Goal: Communication & Community: Ask a question

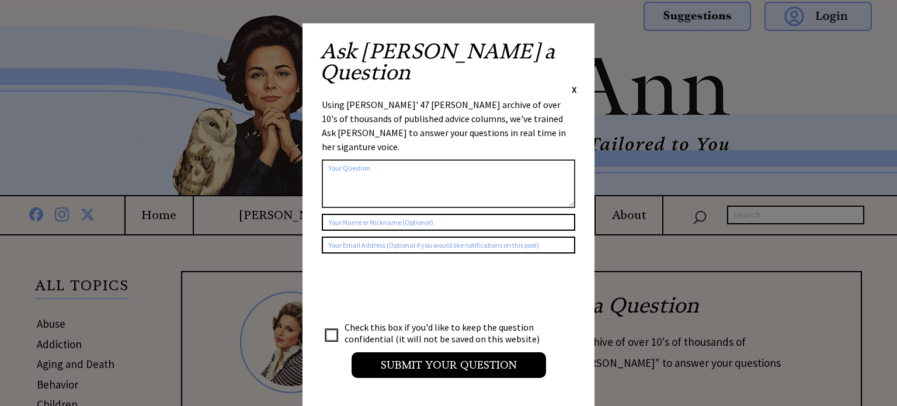
click at [574, 84] on span "X" at bounding box center [574, 90] width 5 height 12
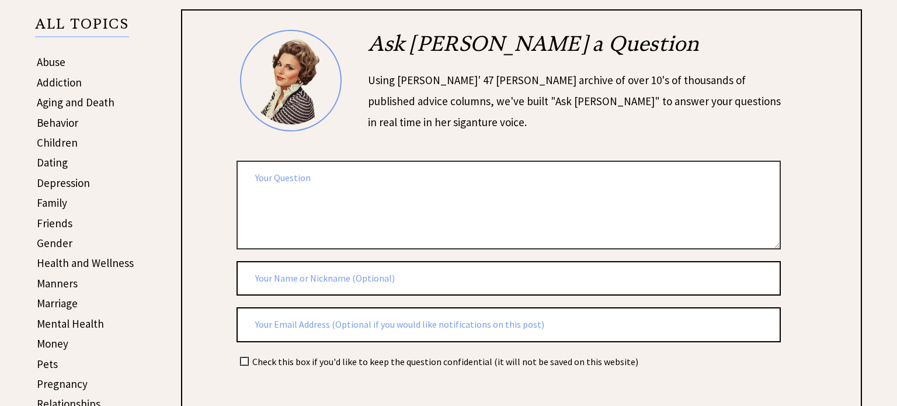
scroll to position [293, 0]
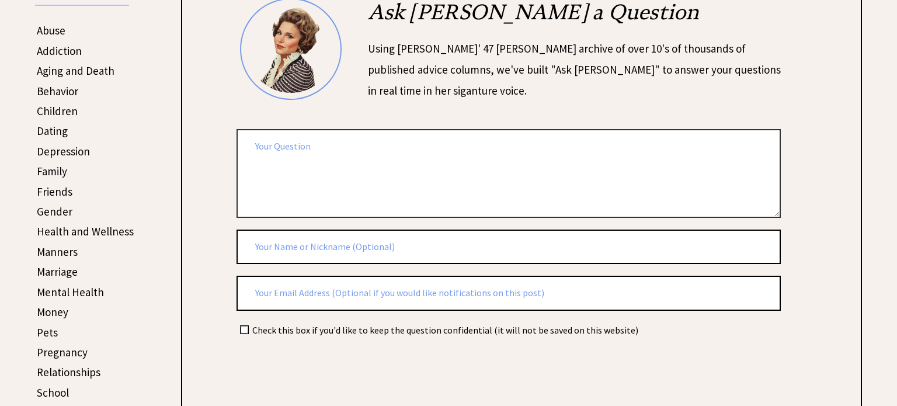
click at [341, 149] on textarea at bounding box center [509, 173] width 544 height 88
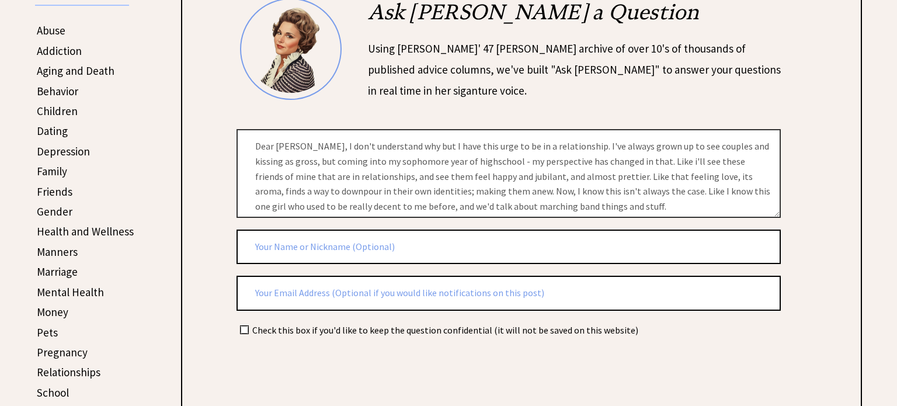
click at [518, 204] on textarea "Dear [PERSON_NAME], I don't understand why but I have this urge to be in a rela…" at bounding box center [509, 173] width 544 height 88
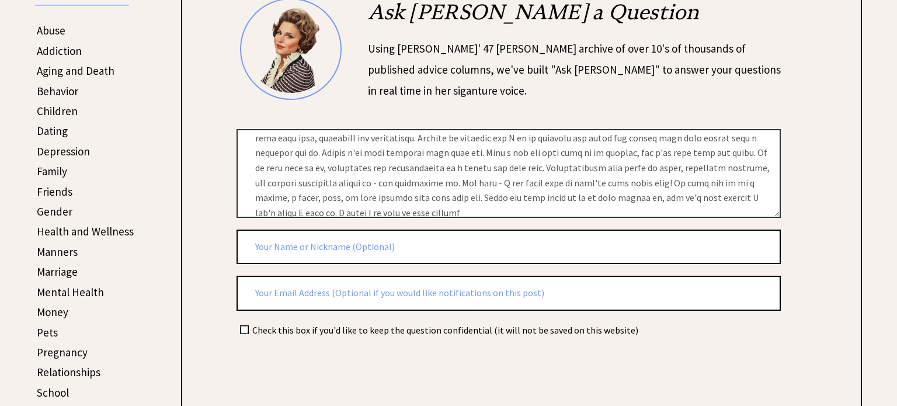
scroll to position [147, 0]
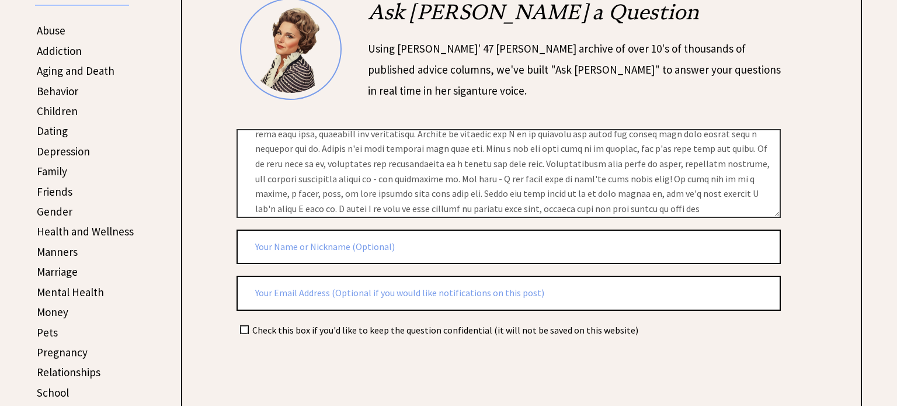
click at [470, 207] on textarea at bounding box center [509, 173] width 544 height 88
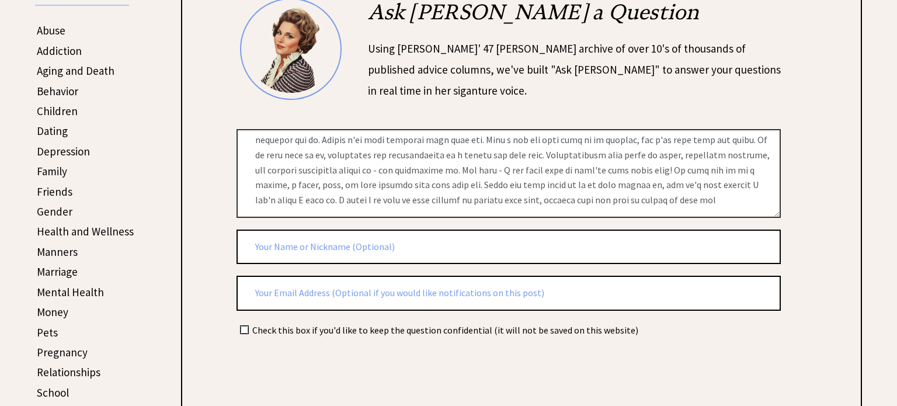
drag, startPoint x: 465, startPoint y: 206, endPoint x: 555, endPoint y: 214, distance: 90.4
click at [555, 214] on form "2172 ai_question al_user_question on [PERSON_NAME] Check this box if you'd like…" at bounding box center [539, 222] width 605 height 449
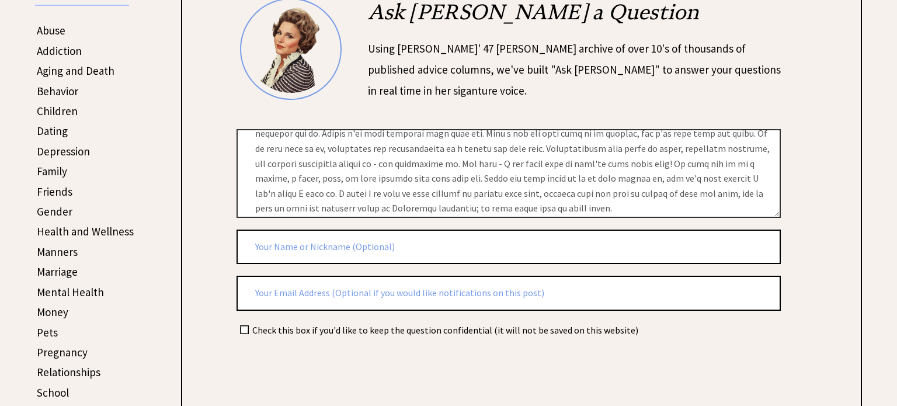
click at [499, 204] on textarea at bounding box center [509, 173] width 544 height 88
type textarea "Dear [PERSON_NAME], I don't understand why but I have this urge to be in a rela…"
click at [273, 240] on input "text" at bounding box center [509, 247] width 544 height 35
type input "C"
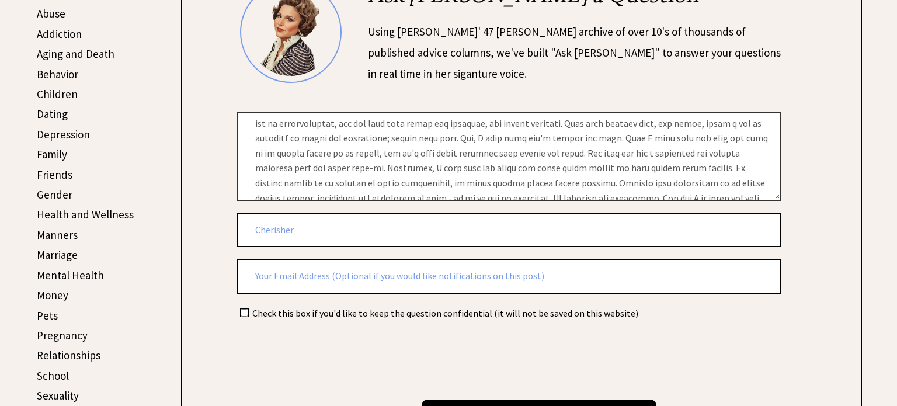
scroll to position [34, 0]
type input "Cherisher"
drag, startPoint x: 307, startPoint y: 218, endPoint x: 236, endPoint y: 213, distance: 71.5
click at [237, 213] on input "Cherisher" at bounding box center [509, 230] width 544 height 35
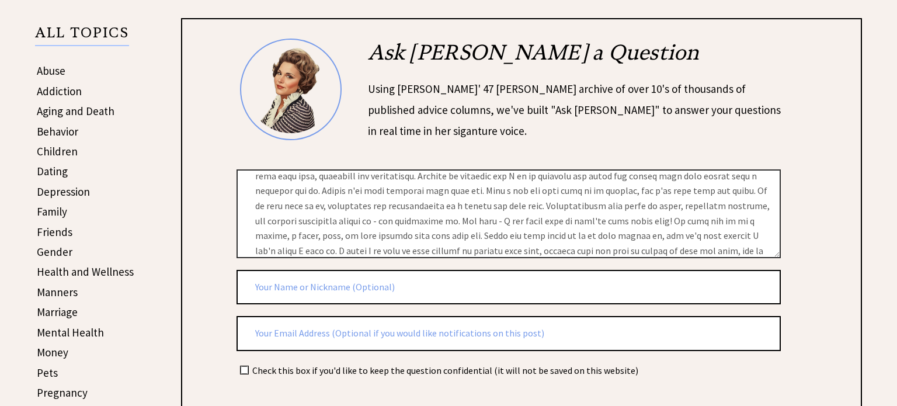
scroll to position [173, 0]
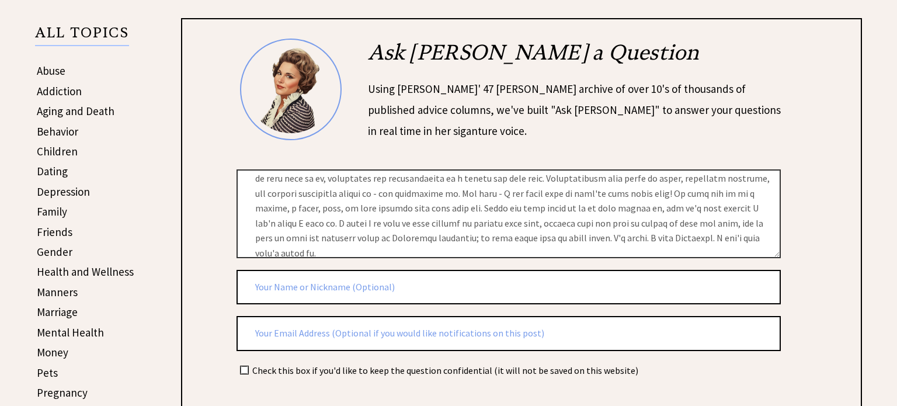
click at [282, 293] on input "text" at bounding box center [509, 287] width 544 height 35
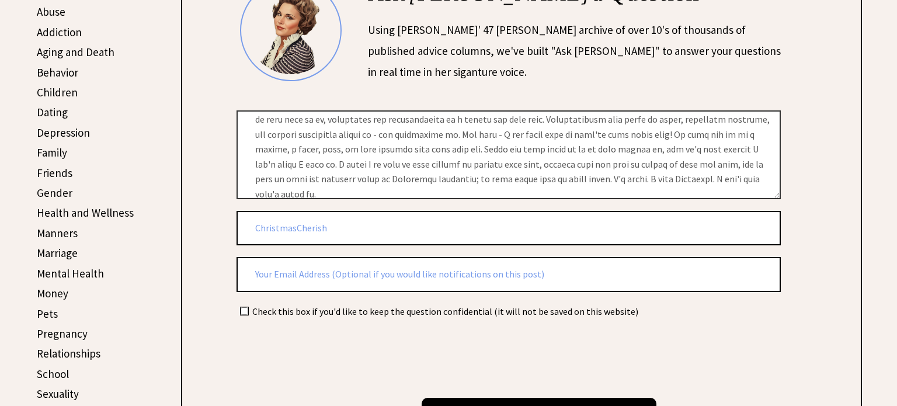
scroll to position [313, 0]
type input "ChristmasCherish"
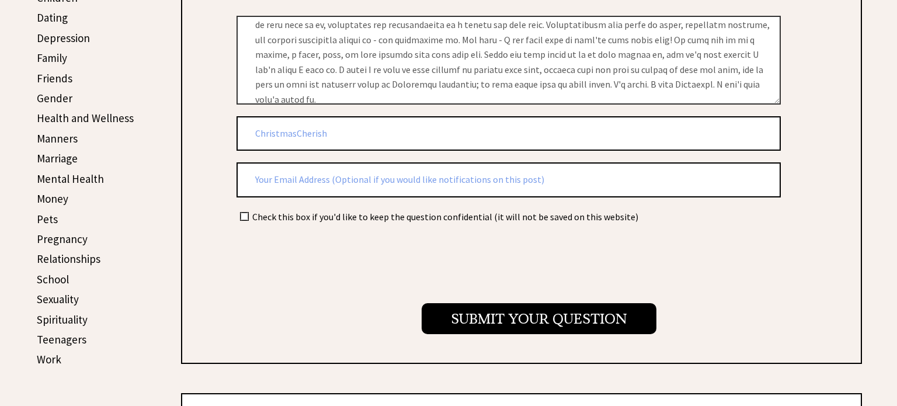
scroll to position [414, 0]
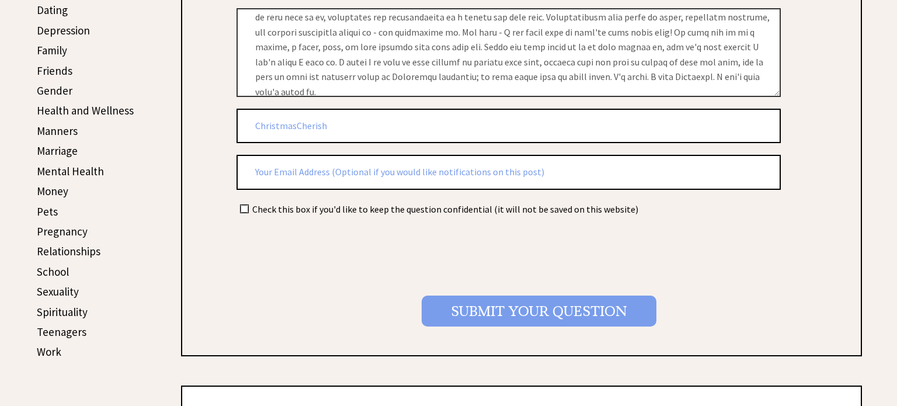
click at [461, 314] on input "Submit your Question" at bounding box center [539, 311] width 235 height 31
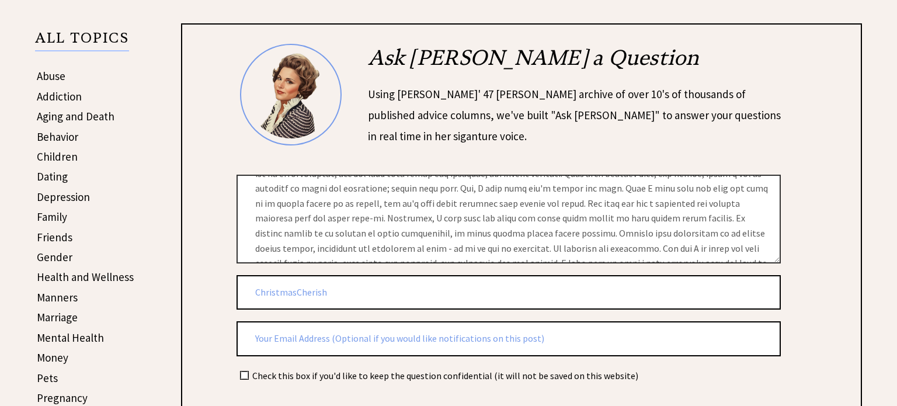
scroll to position [173, 0]
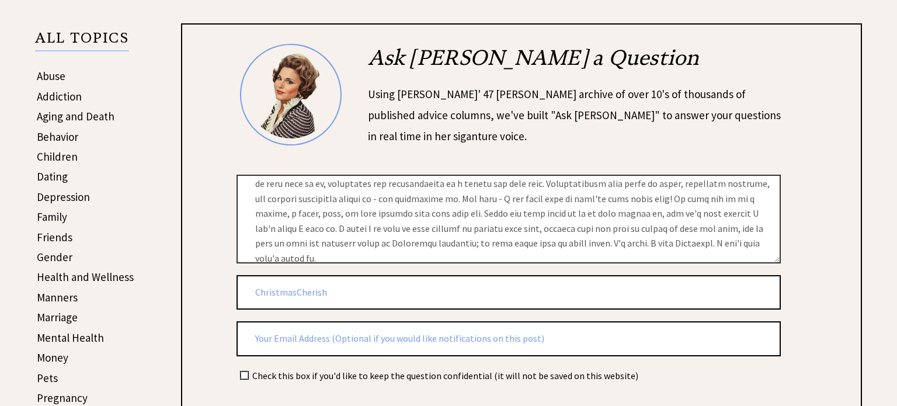
drag, startPoint x: 252, startPoint y: 189, endPoint x: 754, endPoint y: 329, distance: 521.2
click at [754, 329] on form "2172 ai_question al_user_question on [PERSON_NAME] ChristmasCherish Check this …" at bounding box center [539, 213] width 605 height 339
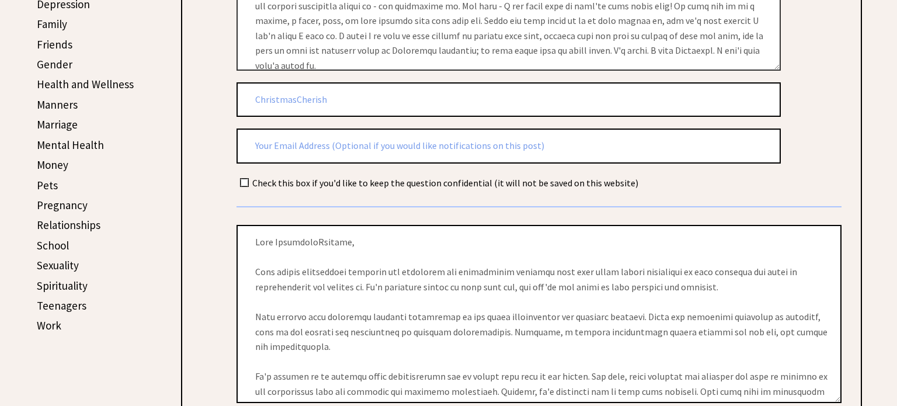
scroll to position [441, 0]
click at [216, 200] on div "Ask [PERSON_NAME] a Question Using [PERSON_NAME]' 47 [PERSON_NAME] archive of o…" at bounding box center [522, 209] width 640 height 719
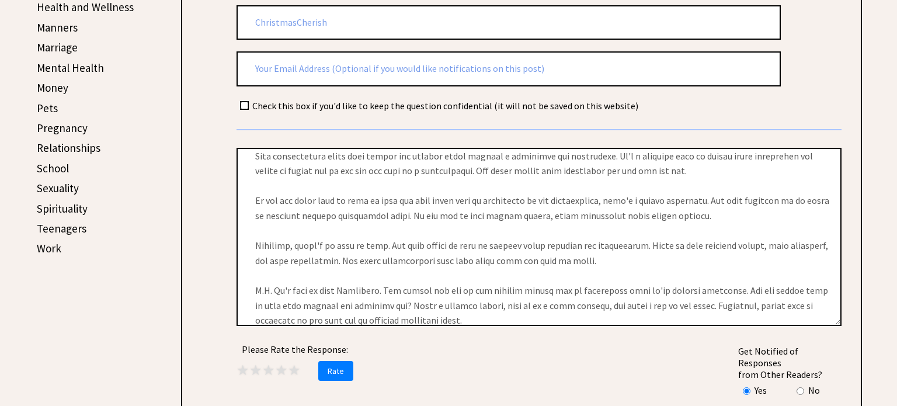
scroll to position [519, 0]
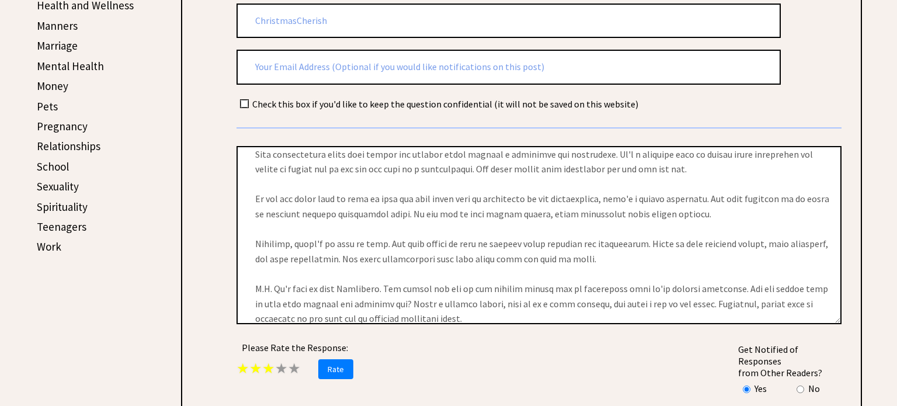
click at [275, 365] on span "★" at bounding box center [268, 368] width 13 height 18
click at [329, 360] on span "Rate" at bounding box center [335, 369] width 35 height 20
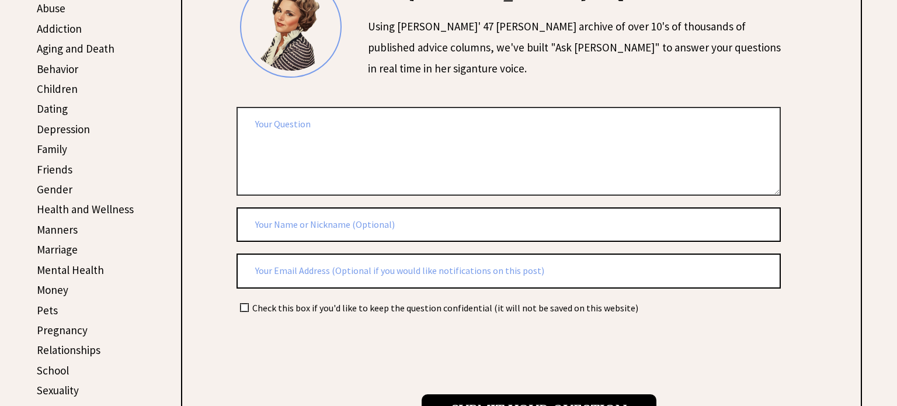
scroll to position [327, 0]
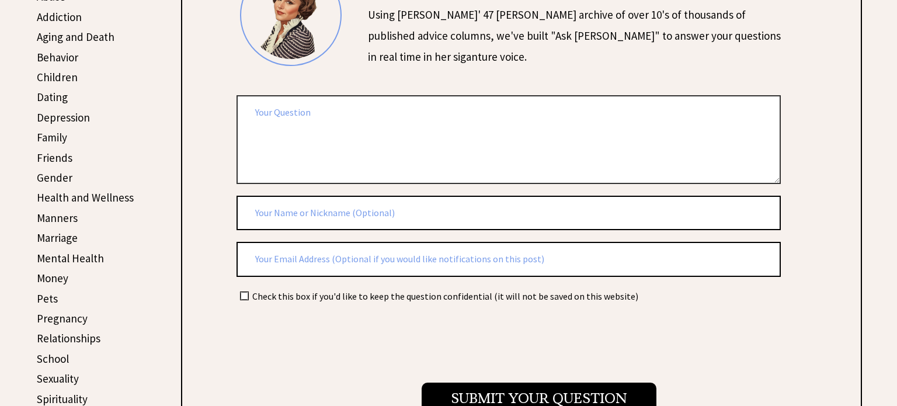
click at [395, 125] on textarea at bounding box center [509, 139] width 544 height 88
type textarea "Dear Ann."
